Goal: Transaction & Acquisition: Purchase product/service

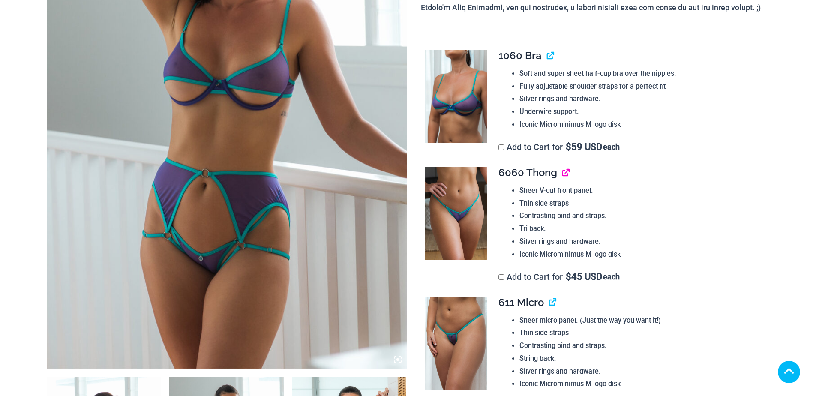
scroll to position [257, 0]
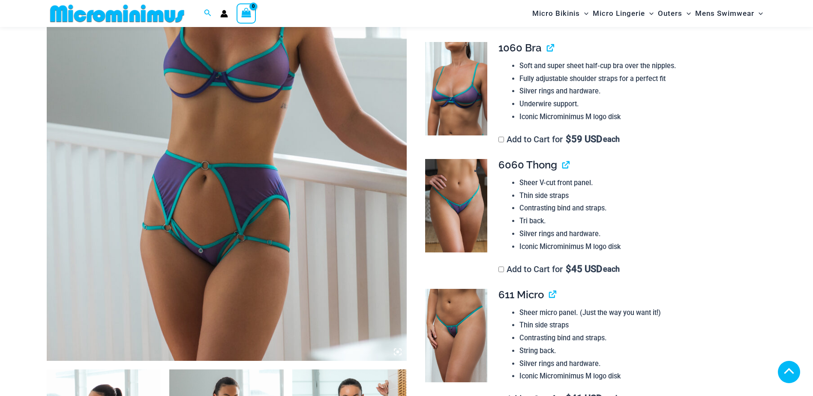
click at [455, 159] on img at bounding box center [456, 205] width 62 height 93
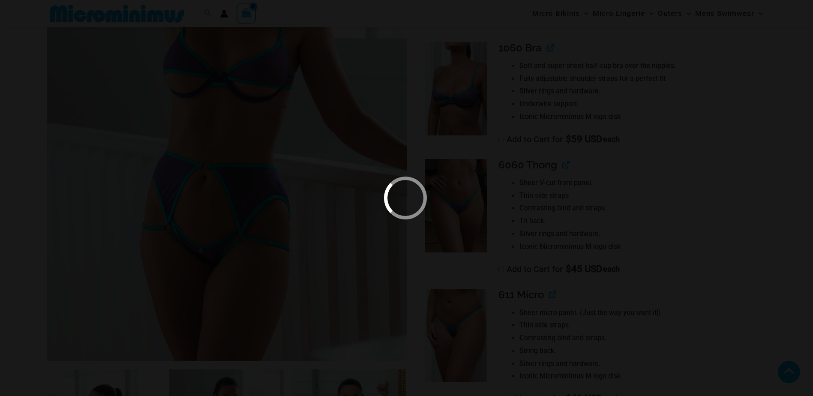
scroll to position [383, 0]
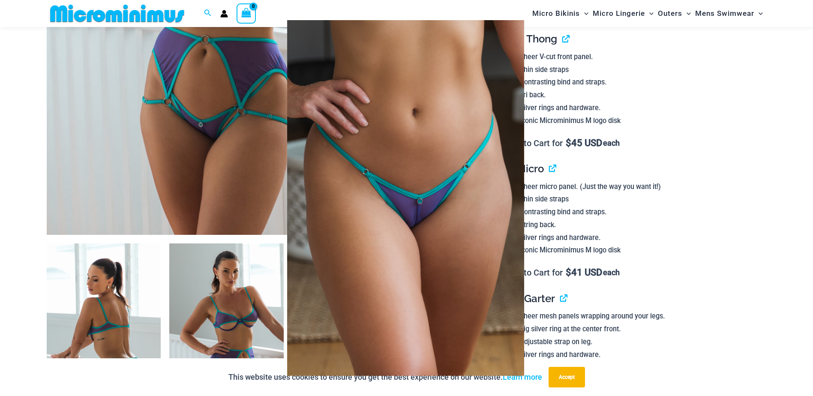
click at [694, 186] on div at bounding box center [406, 198] width 813 height 396
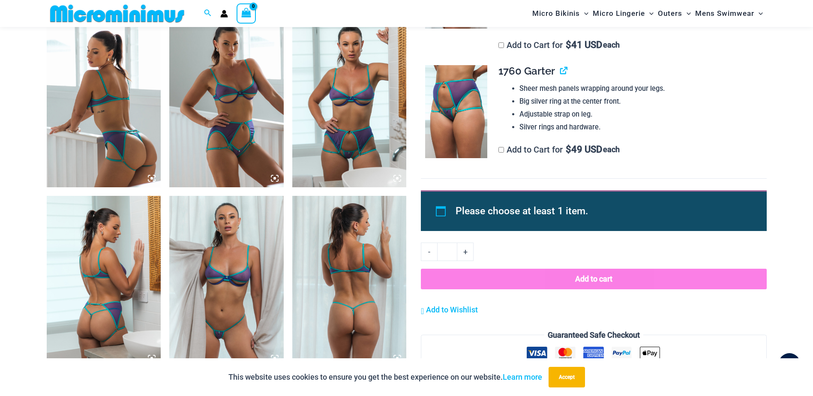
scroll to position [683, 0]
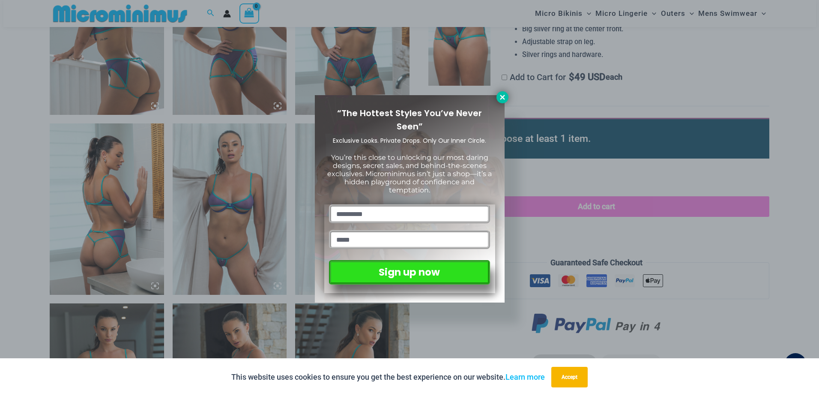
click at [501, 97] on icon at bounding box center [503, 97] width 8 height 8
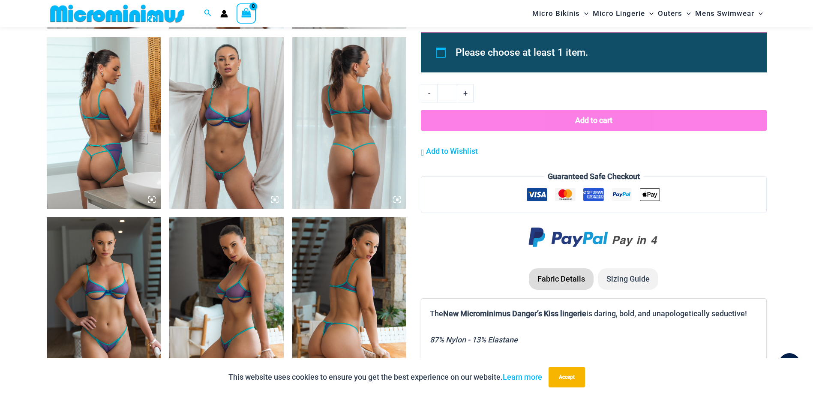
scroll to position [769, 0]
click at [252, 144] on img at bounding box center [226, 123] width 114 height 171
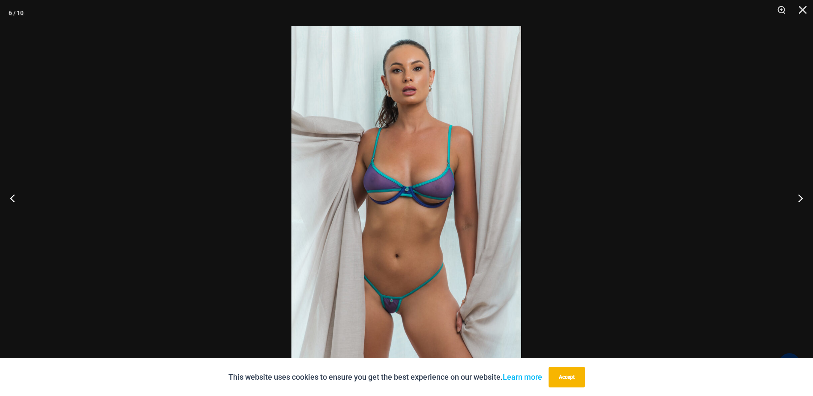
click at [406, 203] on img at bounding box center [406, 198] width 230 height 345
